Goal: Communication & Community: Answer question/provide support

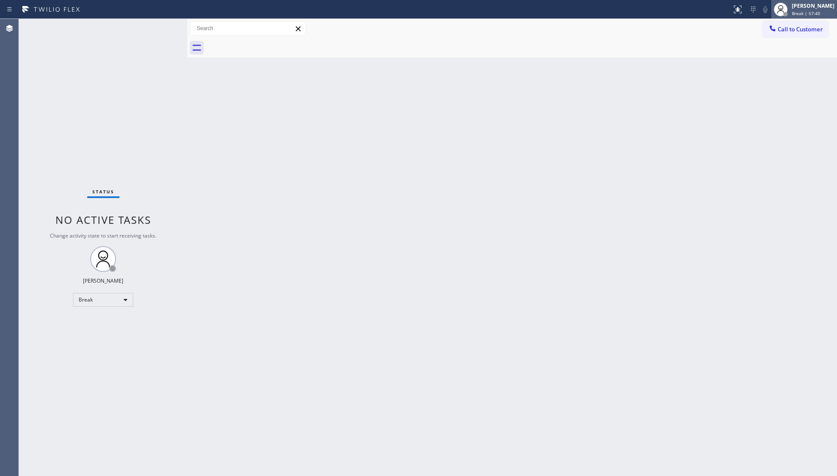
click at [803, 3] on div "[PERSON_NAME]" at bounding box center [813, 5] width 43 height 7
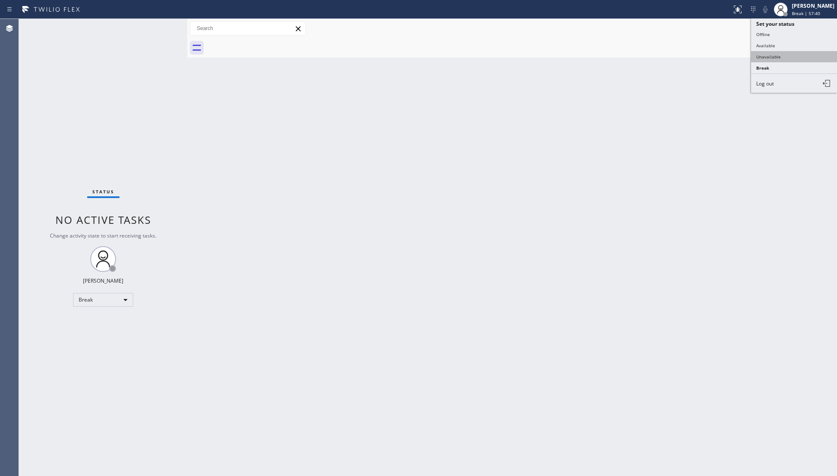
click at [783, 55] on button "Unavailable" at bounding box center [794, 56] width 86 height 11
click at [770, 27] on icon at bounding box center [772, 28] width 6 height 6
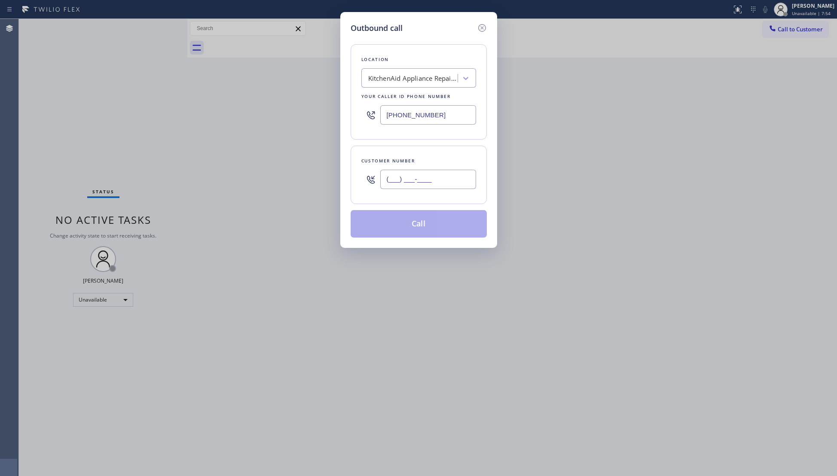
click at [432, 184] on input "(___) ___-____" at bounding box center [428, 179] width 96 height 19
paste input "310) 869-5928"
type input "[PHONE_NUMBER]"
click at [423, 119] on input "[PHONE_NUMBER]" at bounding box center [428, 114] width 96 height 19
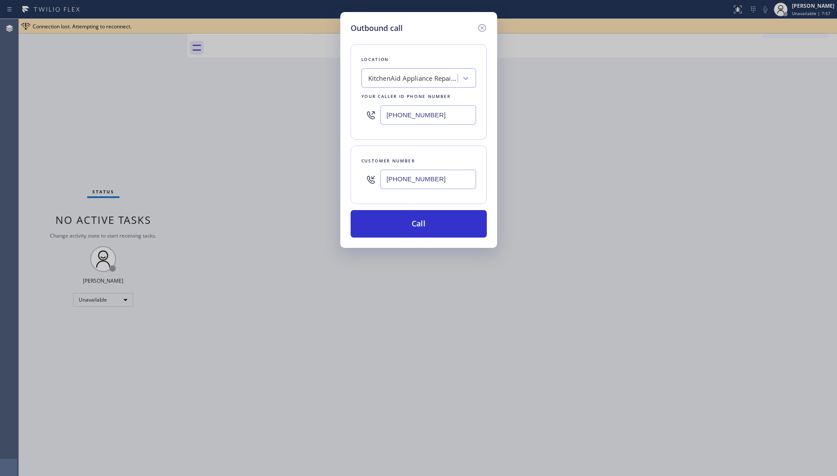
paste input "85"
drag, startPoint x: 447, startPoint y: 112, endPoint x: 384, endPoint y: 113, distance: 63.6
click at [384, 113] on input "[PHONE_NUMBER]" at bounding box center [428, 114] width 96 height 19
paste input "8) 201-4076"
drag, startPoint x: 434, startPoint y: 116, endPoint x: 379, endPoint y: 116, distance: 55.0
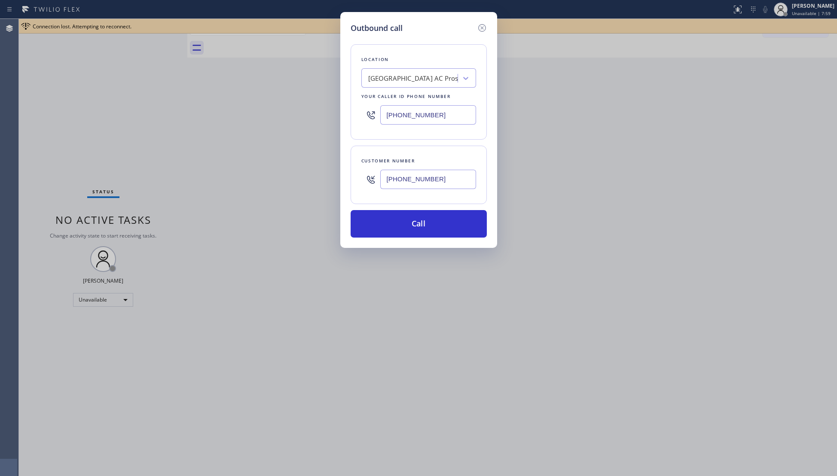
click at [379, 116] on div "[PHONE_NUMBER]" at bounding box center [418, 115] width 115 height 28
paste input "text"
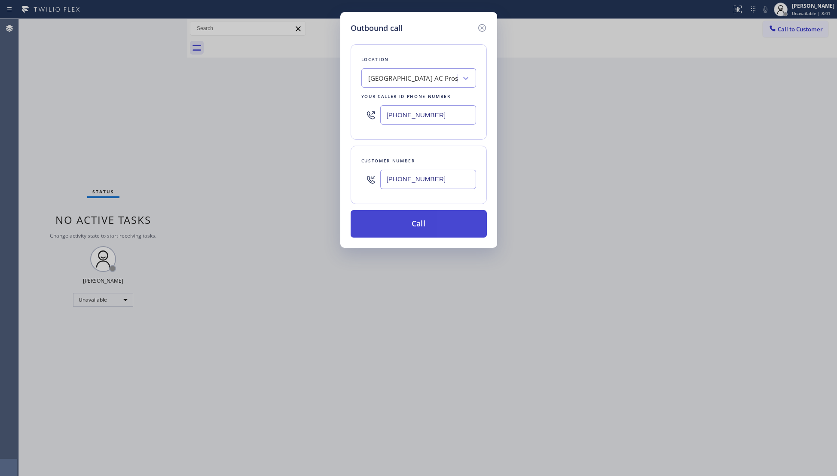
type input "[PHONE_NUMBER]"
click at [425, 232] on button "Call" at bounding box center [418, 223] width 136 height 27
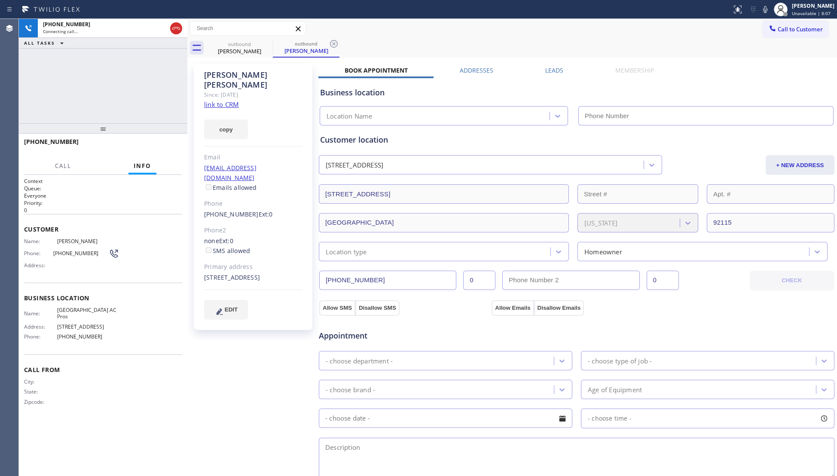
type input "[PHONE_NUMBER]"
click at [684, 62] on div "[PERSON_NAME] Since: [DATE] link to CRM copy Email [EMAIL_ADDRESS][DOMAIN_NAME]…" at bounding box center [511, 347] width 645 height 574
click at [662, 55] on div "outbound [PERSON_NAME] outbound [PERSON_NAME]" at bounding box center [521, 47] width 630 height 19
click at [585, 35] on div "Call to Customer Outbound call Location [GEOGRAPHIC_DATA] AC Pros Your caller i…" at bounding box center [511, 28] width 649 height 15
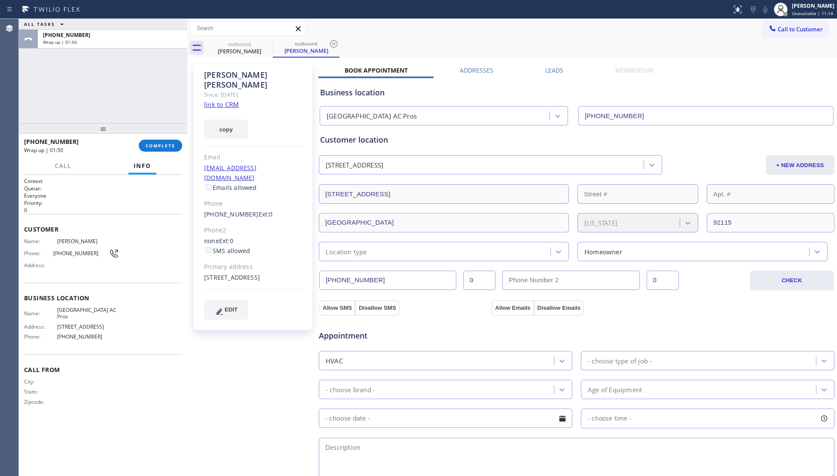
click at [543, 30] on div "Call to Customer Outbound call Location [GEOGRAPHIC_DATA] AC Pros Your caller i…" at bounding box center [511, 28] width 649 height 15
click at [157, 143] on span "COMPLETE" at bounding box center [161, 146] width 30 height 6
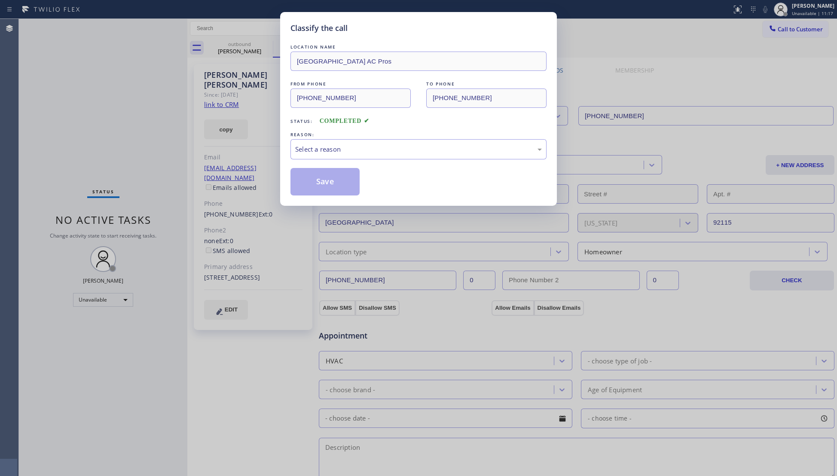
drag, startPoint x: 360, startPoint y: 137, endPoint x: 342, endPoint y: 158, distance: 27.1
click at [360, 138] on div "REASON:" at bounding box center [418, 134] width 256 height 9
click at [339, 159] on div "Select a reason" at bounding box center [418, 149] width 256 height 20
click at [316, 177] on button "Save" at bounding box center [324, 181] width 69 height 27
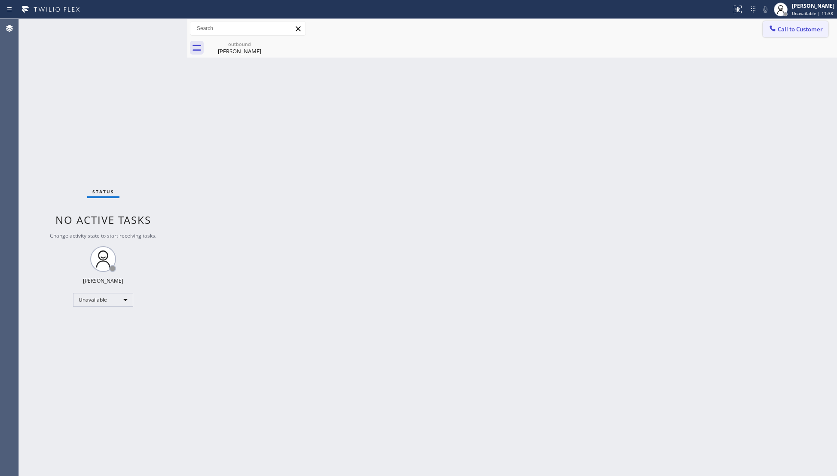
click at [769, 27] on icon at bounding box center [772, 28] width 9 height 9
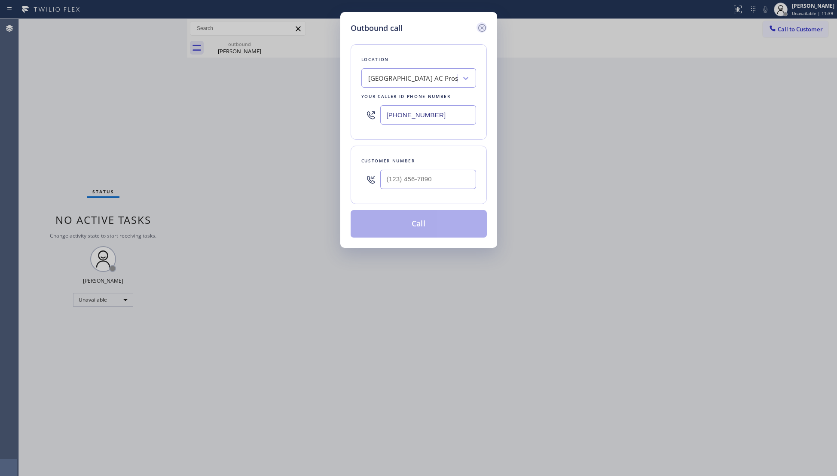
click at [481, 28] on icon at bounding box center [482, 28] width 10 height 10
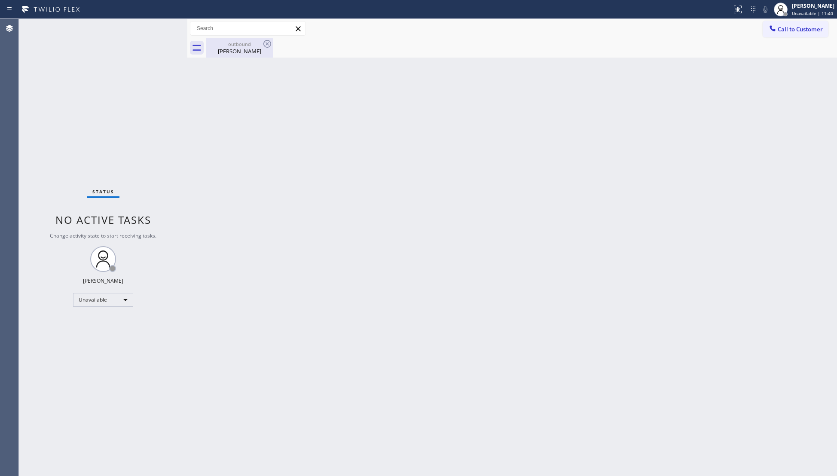
drag, startPoint x: 261, startPoint y: 52, endPoint x: 267, endPoint y: 51, distance: 6.3
click at [260, 52] on div "[PERSON_NAME]" at bounding box center [239, 51] width 65 height 8
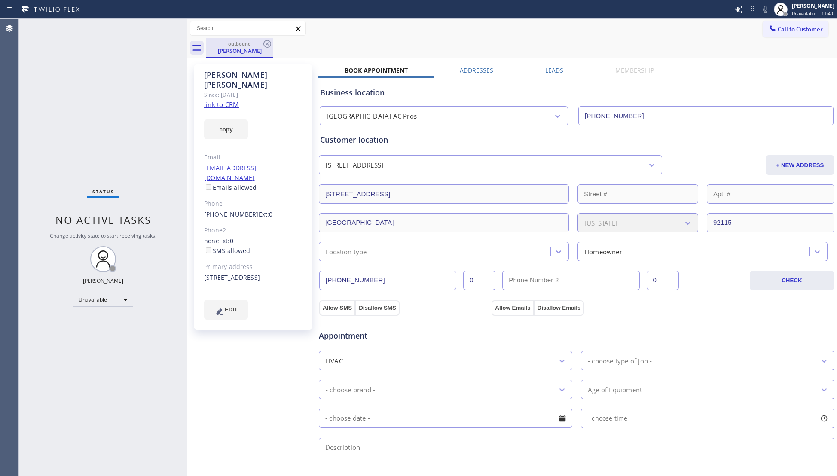
click at [268, 50] on div "[PERSON_NAME]" at bounding box center [239, 51] width 65 height 8
type input "[PHONE_NUMBER]"
click at [268, 46] on icon at bounding box center [267, 44] width 10 height 10
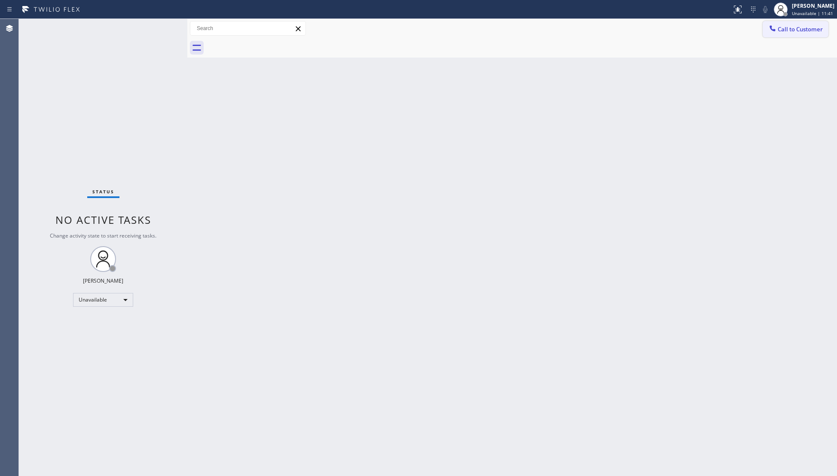
click at [779, 34] on button "Call to Customer" at bounding box center [795, 29] width 66 height 16
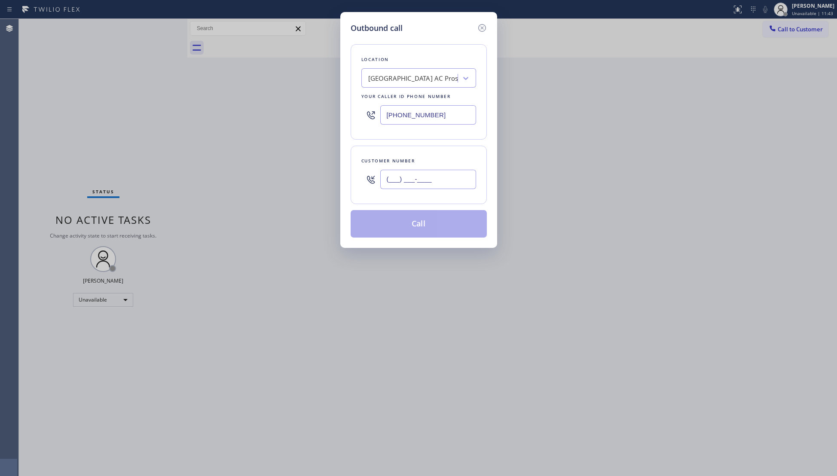
click at [461, 188] on input "(___) ___-____" at bounding box center [428, 179] width 96 height 19
paste input "631) 455-8086"
type input "[PHONE_NUMBER]"
click at [447, 114] on input "[PHONE_NUMBER]" at bounding box center [428, 114] width 96 height 19
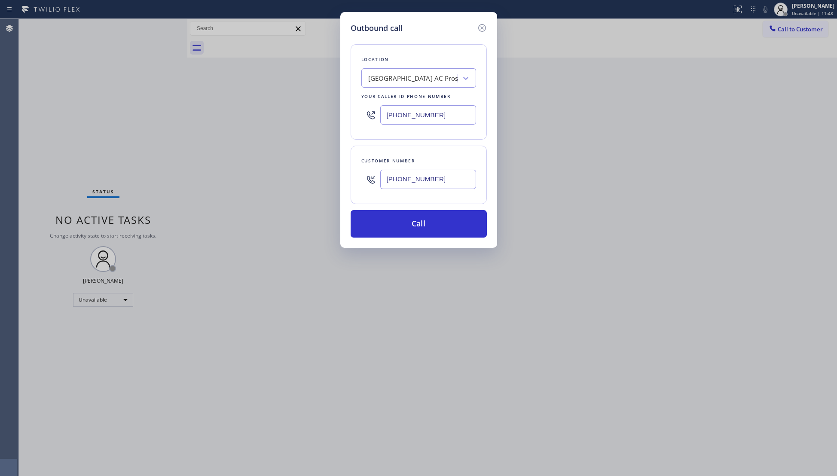
click at [417, 83] on div "[GEOGRAPHIC_DATA] AC Pros" at bounding box center [413, 78] width 90 height 10
paste input "Next Door Appliance Repair [GEOGRAPHIC_DATA]"
type input "Next Door Appliance Repair [GEOGRAPHIC_DATA]"
click at [418, 103] on div "Next Door Appliance Repair [GEOGRAPHIC_DATA]" at bounding box center [418, 100] width 115 height 24
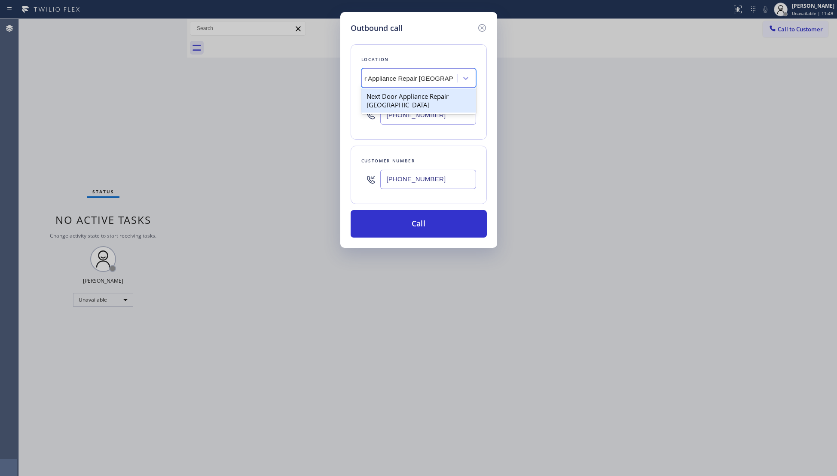
type input "[PHONE_NUMBER]"
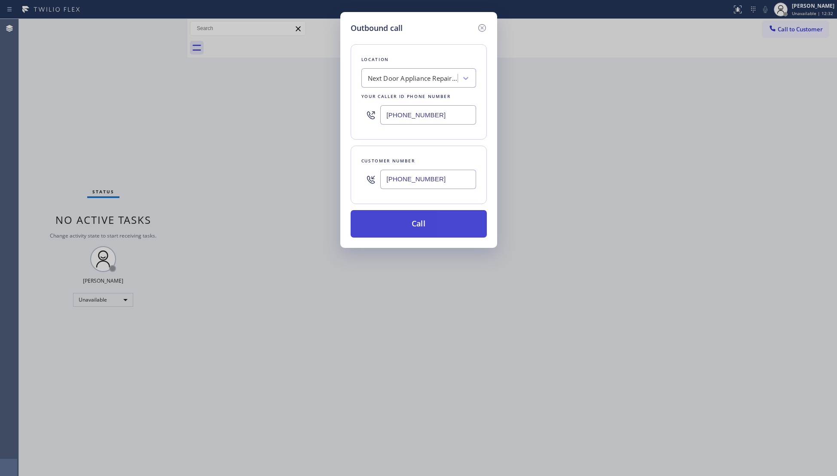
click at [429, 224] on button "Call" at bounding box center [418, 223] width 136 height 27
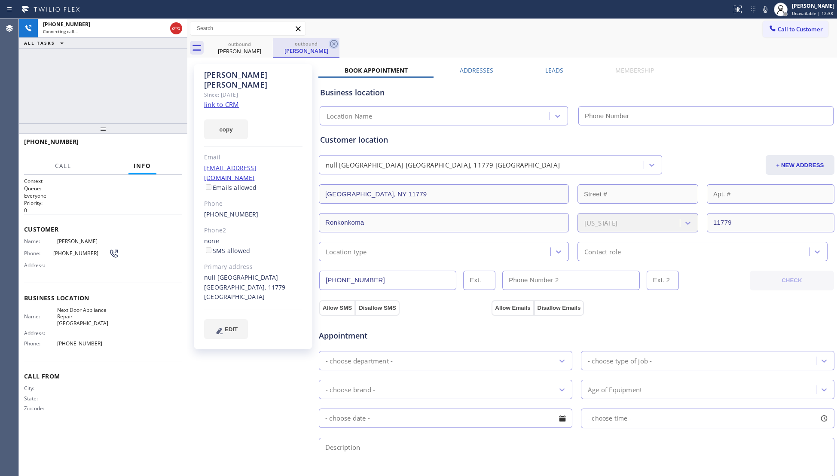
click at [332, 43] on icon at bounding box center [334, 44] width 10 height 10
click at [390, 27] on div "Call to Customer Outbound call Location Next Door Appliance Repair [GEOGRAPHIC_…" at bounding box center [511, 28] width 649 height 15
click at [226, 100] on link "link to CRM" at bounding box center [221, 104] width 35 height 9
click at [228, 100] on link "link to CRM" at bounding box center [221, 104] width 35 height 9
click at [690, 47] on div "outbound [PERSON_NAME]" at bounding box center [521, 47] width 630 height 19
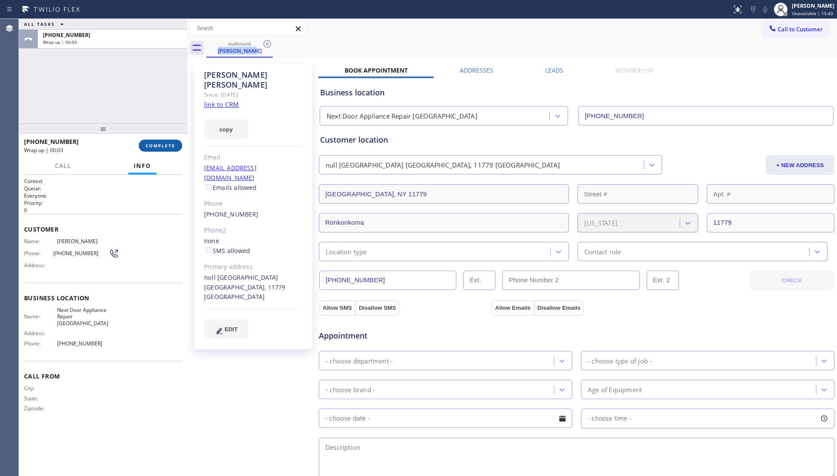
click at [161, 143] on span "COMPLETE" at bounding box center [161, 146] width 30 height 6
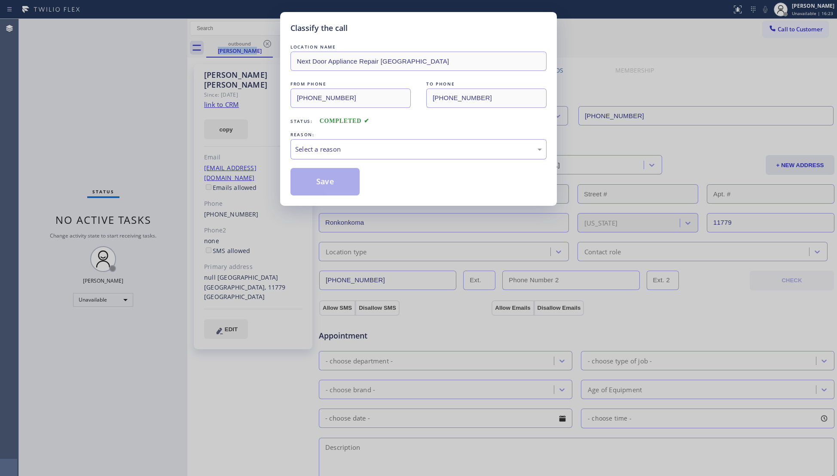
click at [306, 155] on div "Select a reason" at bounding box center [418, 149] width 256 height 20
drag, startPoint x: 318, startPoint y: 186, endPoint x: 332, endPoint y: 178, distance: 15.4
click at [320, 186] on button "Save" at bounding box center [324, 181] width 69 height 27
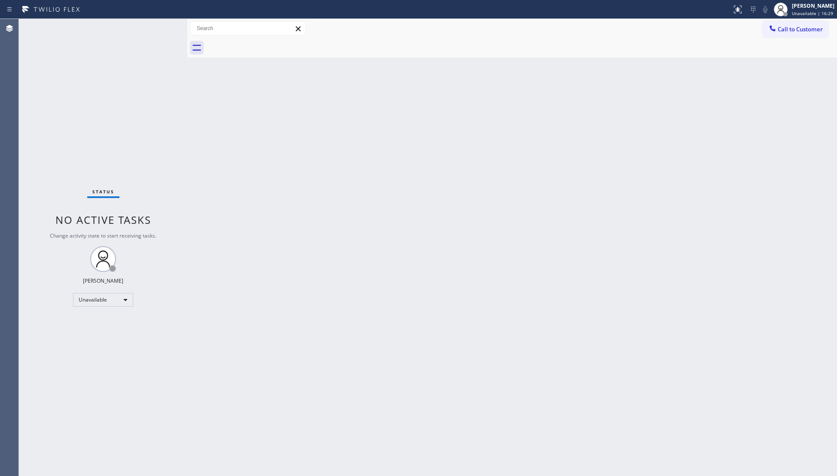
drag, startPoint x: 583, startPoint y: 71, endPoint x: 436, endPoint y: 121, distance: 155.9
click at [582, 72] on div "Back to Dashboard Change Sender ID Customers Technicians Select a contact Outbo…" at bounding box center [511, 247] width 649 height 457
click at [569, 90] on div "Back to Dashboard Change Sender ID Customers Technicians Select a contact Outbo…" at bounding box center [511, 247] width 649 height 457
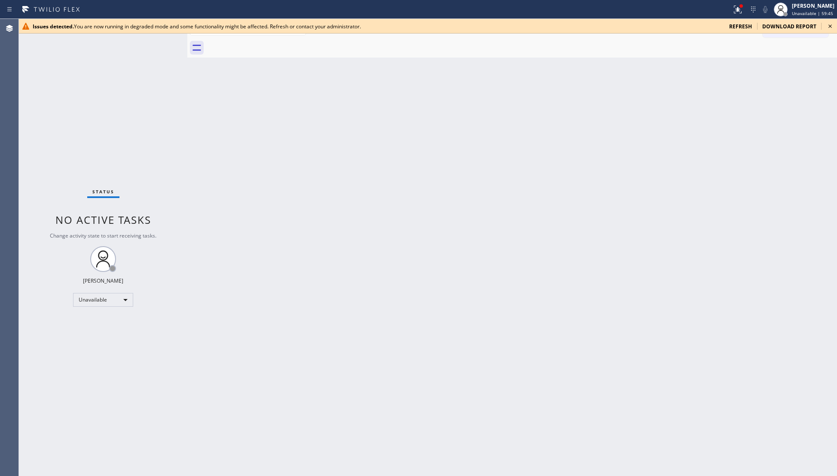
click at [744, 26] on span "refresh" at bounding box center [740, 26] width 23 height 7
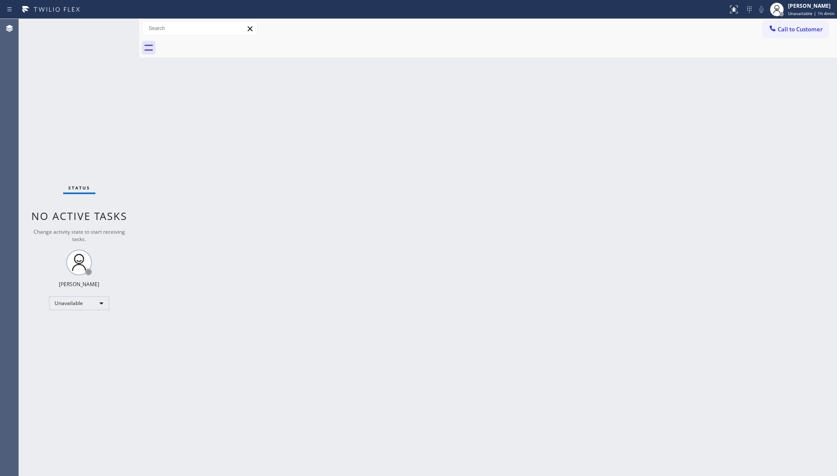
click at [417, 220] on div "Back to Dashboard Change Sender ID Customers Technicians Select a contact Outbo…" at bounding box center [487, 247] width 697 height 457
